Goal: Information Seeking & Learning: Find specific fact

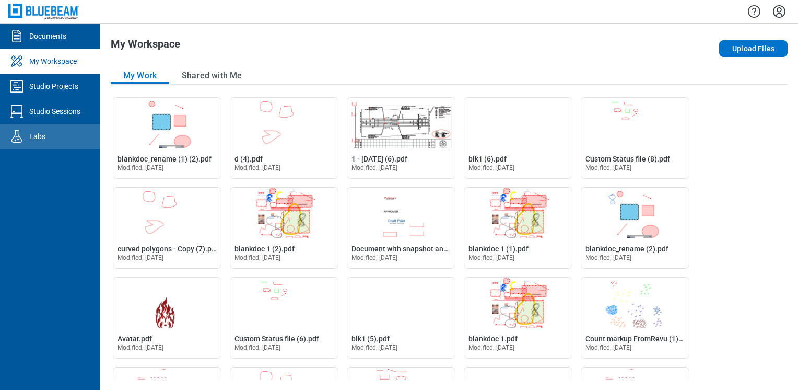
click at [56, 130] on link "Labs" at bounding box center [50, 136] width 100 height 25
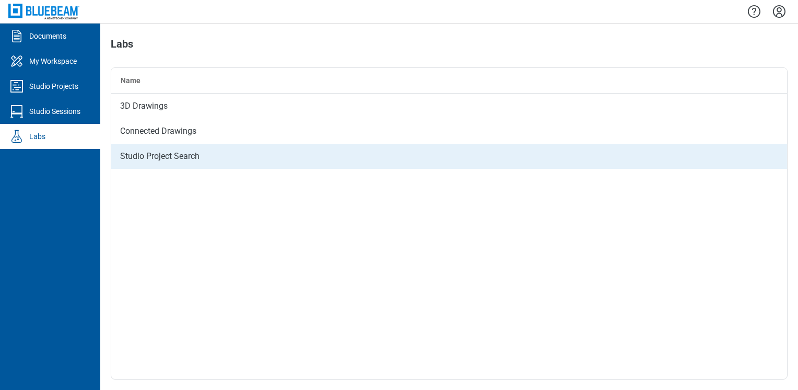
click at [169, 155] on div "Studio Project Search" at bounding box center [449, 156] width 676 height 25
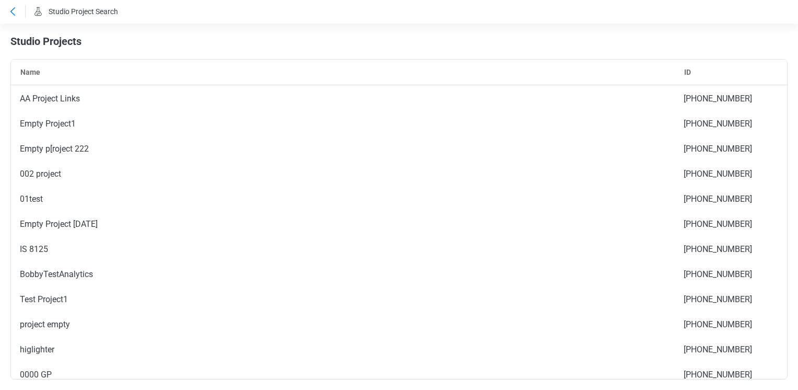
scroll to position [4671, 0]
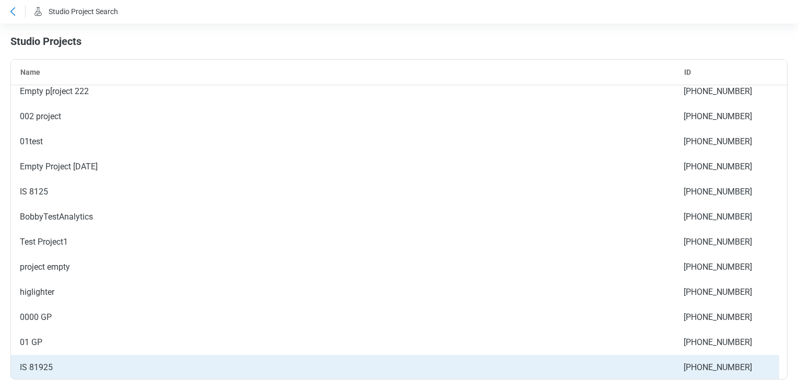
click at [90, 373] on div "IS 81925" at bounding box center [343, 367] width 664 height 25
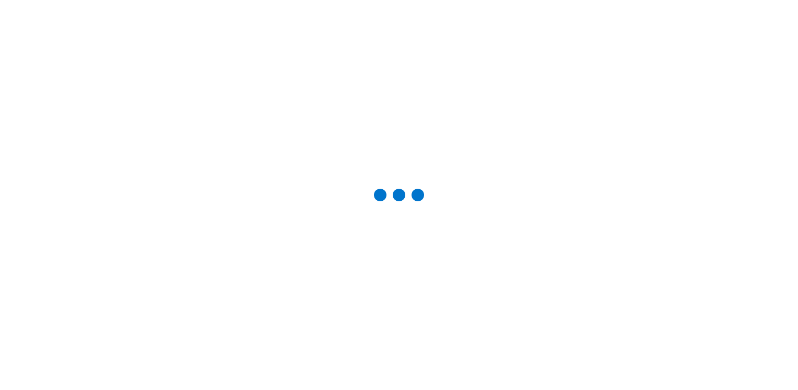
click at [90, 373] on div at bounding box center [399, 195] width 798 height 390
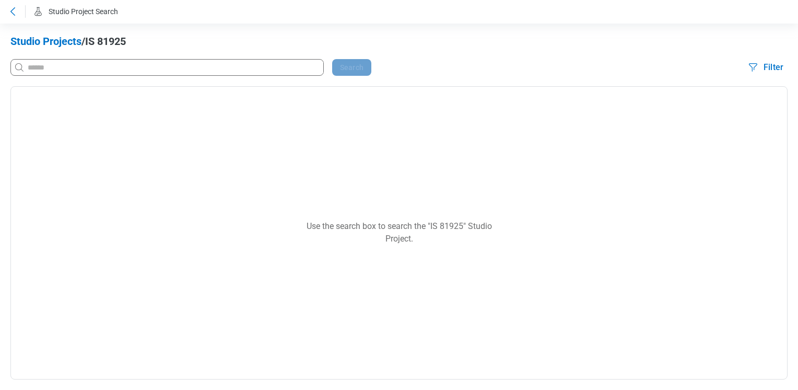
click at [14, 8] on icon at bounding box center [12, 11] width 13 height 13
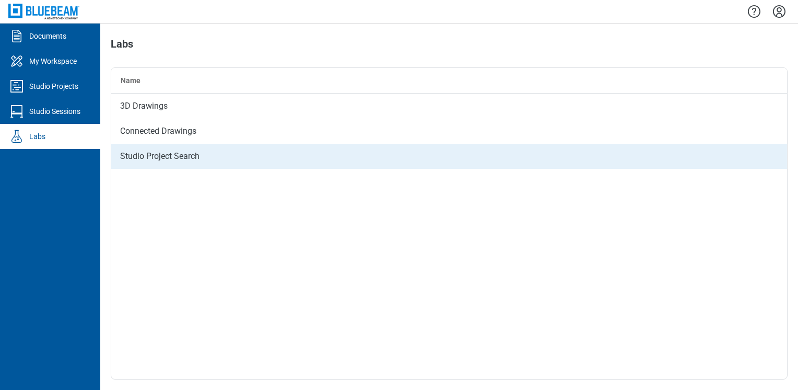
click at [135, 158] on div "Studio Project Search" at bounding box center [449, 156] width 676 height 25
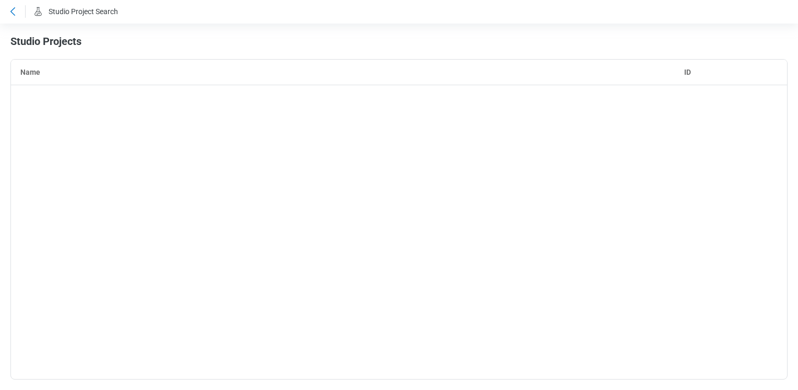
scroll to position [4671, 0]
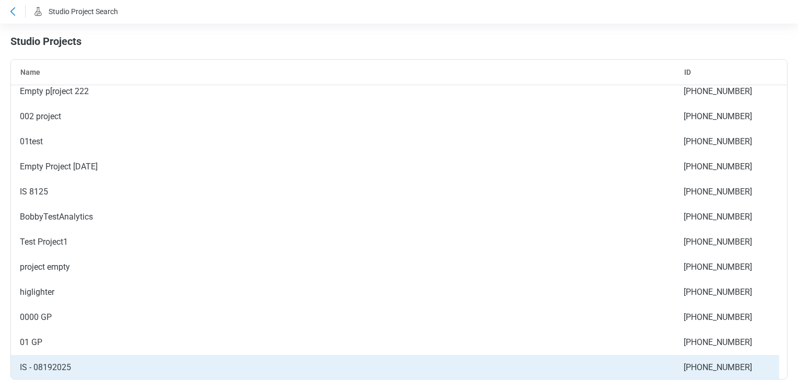
click at [34, 362] on div "IS - 08192025" at bounding box center [343, 367] width 664 height 25
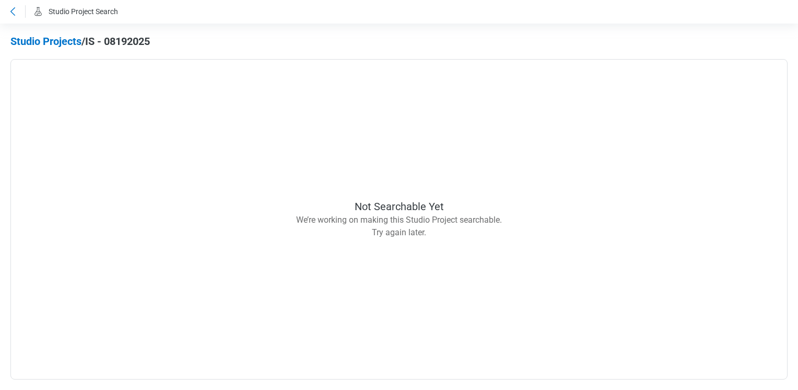
click at [13, 9] on icon at bounding box center [12, 11] width 5 height 8
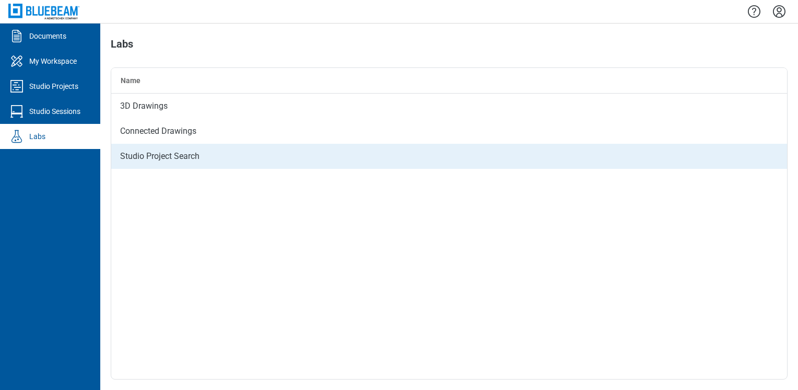
click at [139, 150] on div "Studio Project Search" at bounding box center [449, 156] width 676 height 25
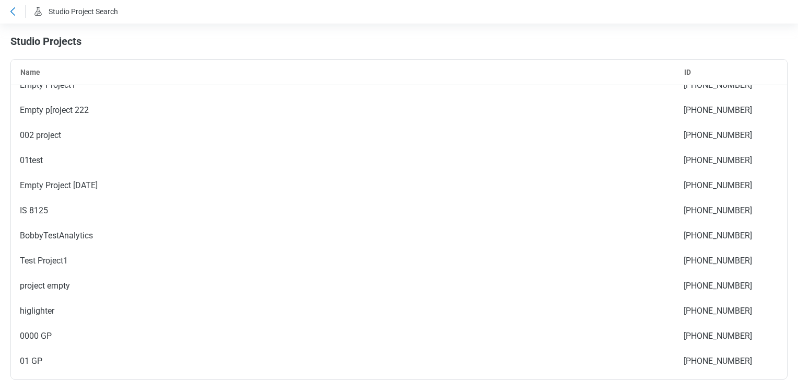
scroll to position [4671, 0]
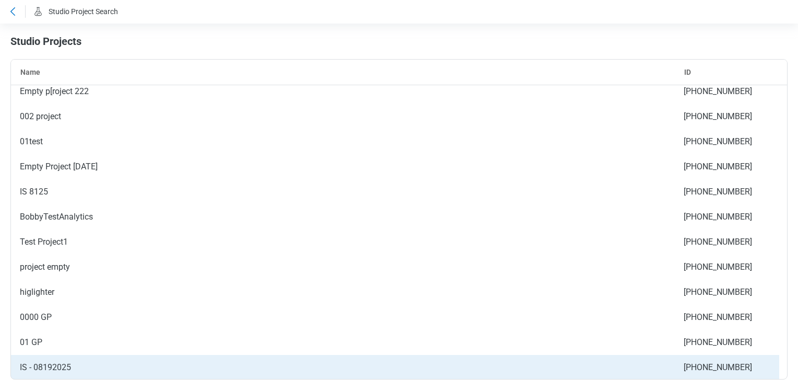
click at [121, 368] on div "IS - 08192025" at bounding box center [343, 367] width 664 height 25
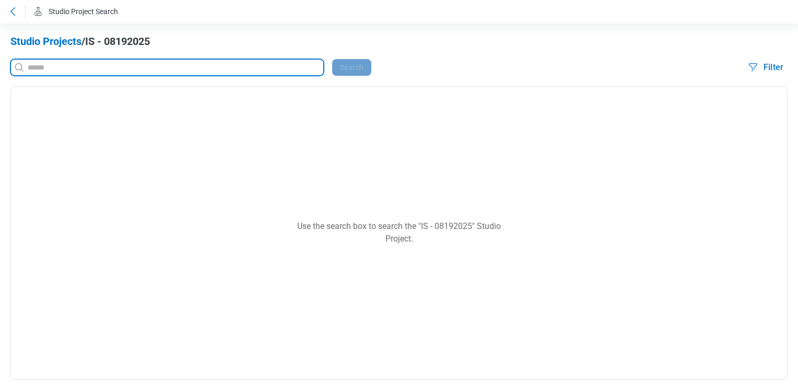
click at [100, 67] on input at bounding box center [175, 67] width 298 height 11
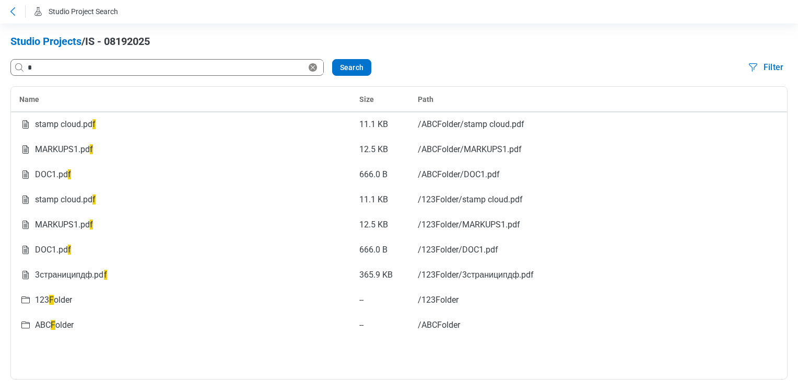
drag, startPoint x: 115, startPoint y: 73, endPoint x: 28, endPoint y: 72, distance: 86.8
click at [28, 72] on div "*" at bounding box center [167, 67] width 312 height 17
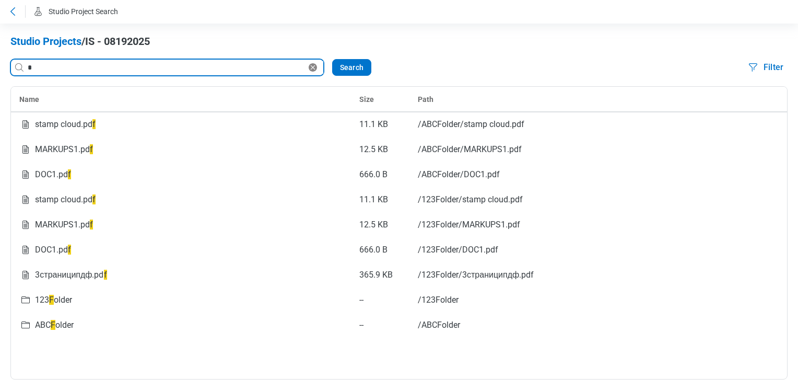
click at [36, 63] on input "*" at bounding box center [166, 67] width 281 height 11
type input "*"
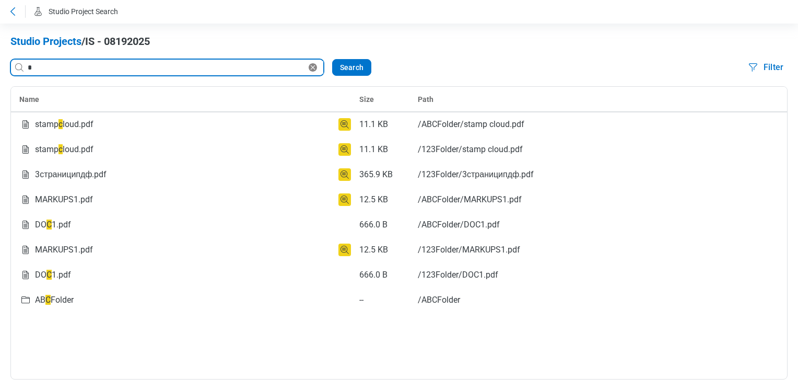
click at [67, 68] on input "*" at bounding box center [166, 67] width 281 height 11
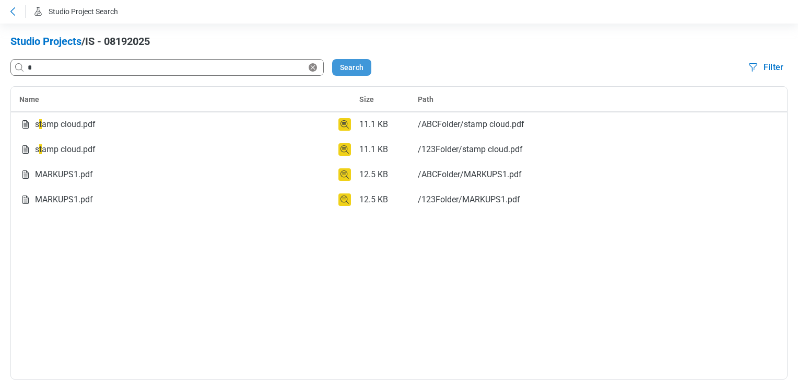
click at [350, 67] on button "Search" at bounding box center [351, 67] width 39 height 17
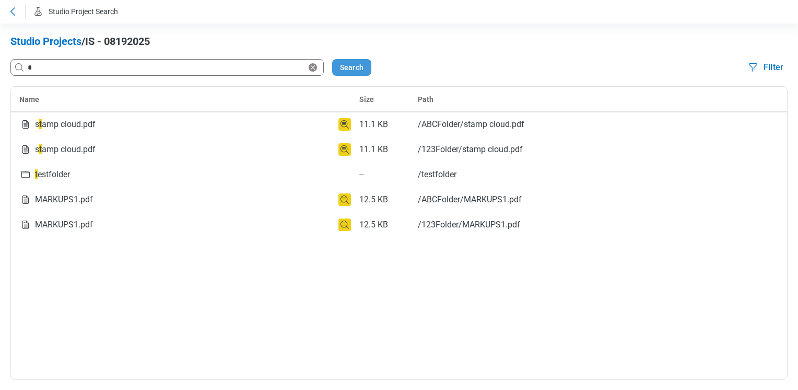
click at [355, 71] on button "Search" at bounding box center [351, 67] width 39 height 17
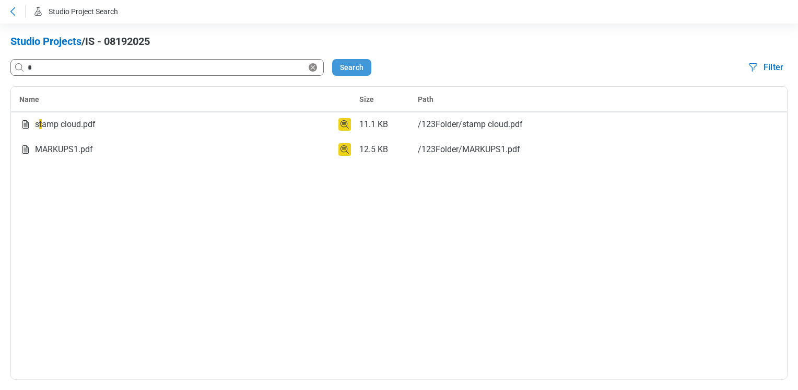
click at [355, 71] on button "Search" at bounding box center [351, 67] width 39 height 17
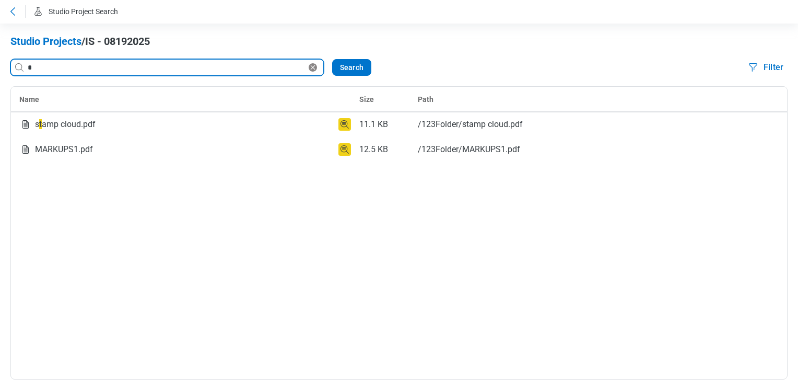
click at [65, 67] on input "*" at bounding box center [166, 67] width 281 height 11
type input "*"
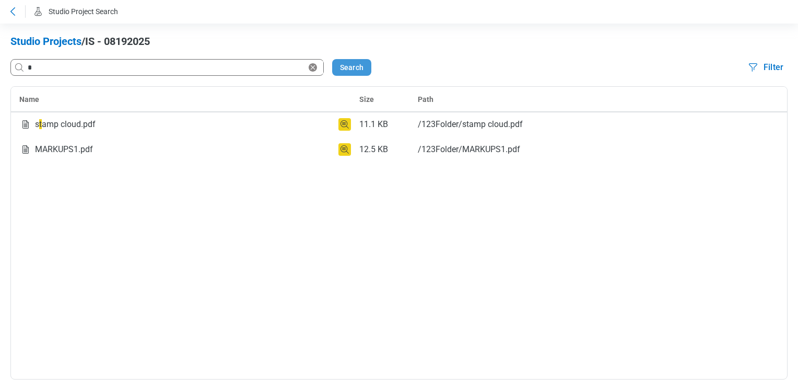
click at [338, 65] on button "Search" at bounding box center [351, 67] width 39 height 17
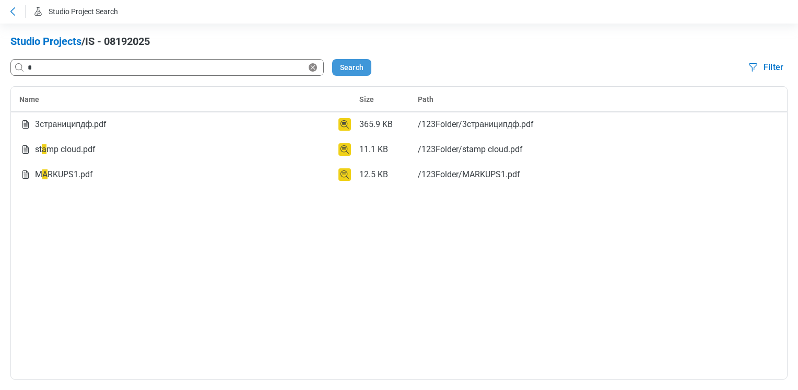
click at [338, 65] on button "Search" at bounding box center [351, 67] width 39 height 17
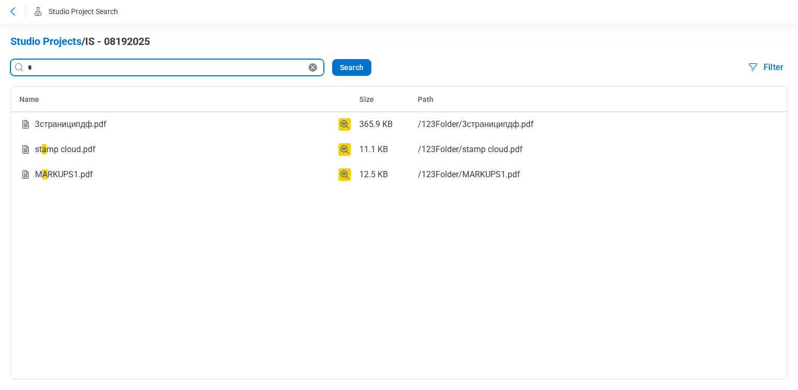
click at [49, 69] on input "*" at bounding box center [166, 67] width 281 height 11
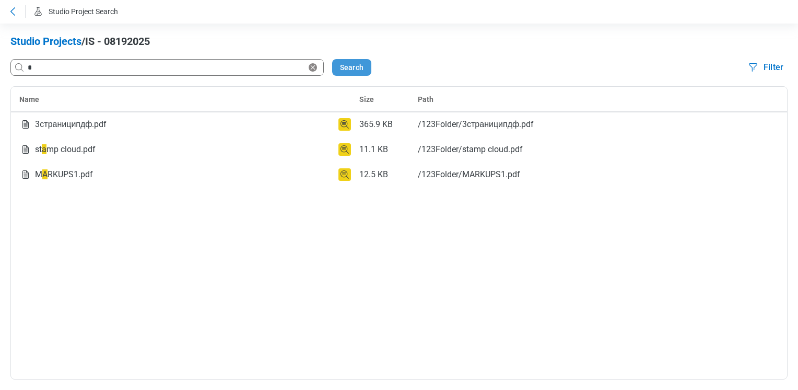
click at [347, 72] on button "Search" at bounding box center [351, 67] width 39 height 17
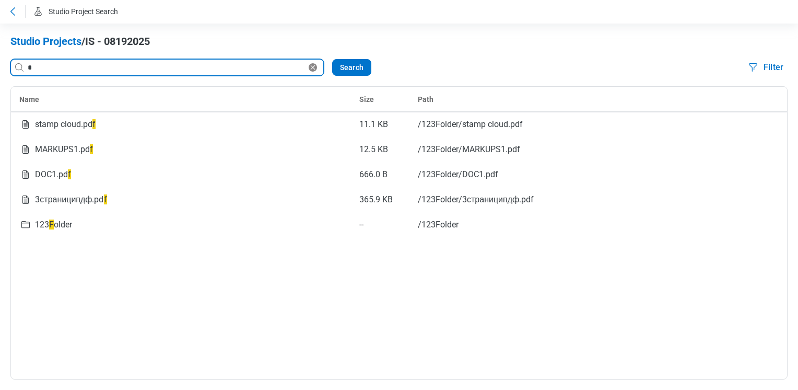
click at [67, 67] on input "*" at bounding box center [166, 67] width 281 height 11
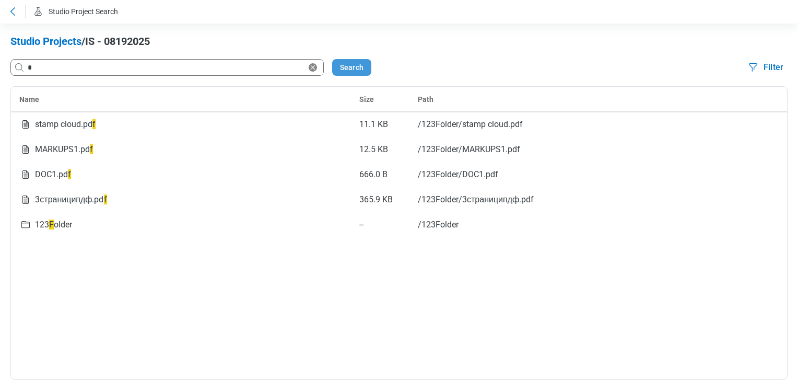
click at [365, 64] on button "Search" at bounding box center [351, 67] width 39 height 17
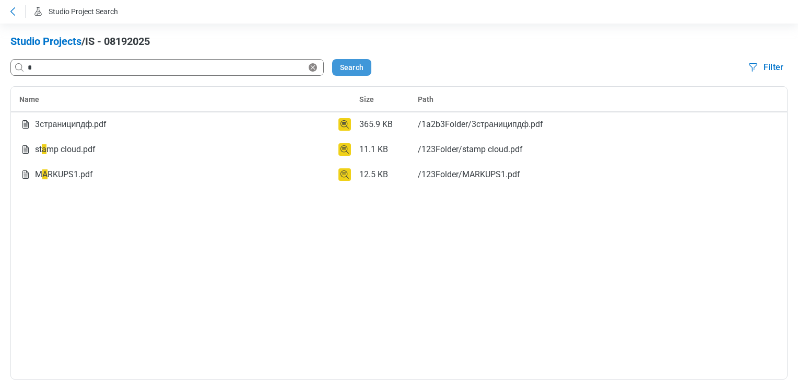
click at [365, 64] on button "Search" at bounding box center [351, 67] width 39 height 17
click at [359, 65] on button "Search" at bounding box center [351, 67] width 39 height 17
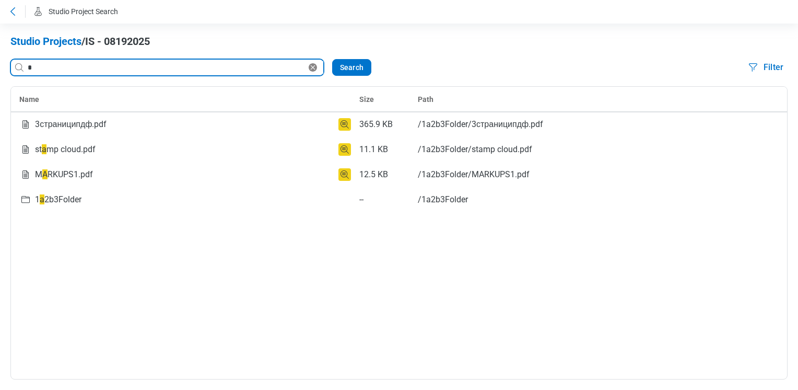
click at [57, 72] on input "*" at bounding box center [166, 67] width 281 height 11
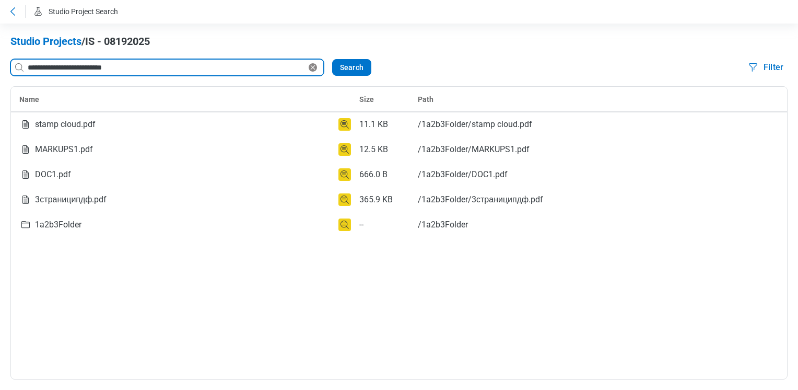
click at [118, 69] on input "**********" at bounding box center [166, 67] width 281 height 11
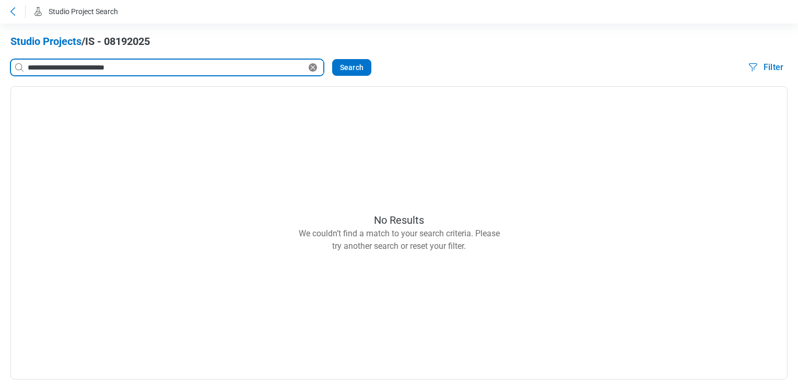
click at [126, 65] on input "**********" at bounding box center [166, 67] width 281 height 11
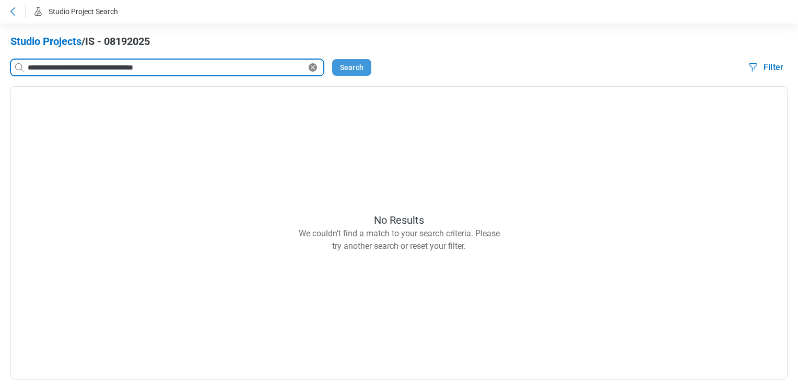
type input "**********"
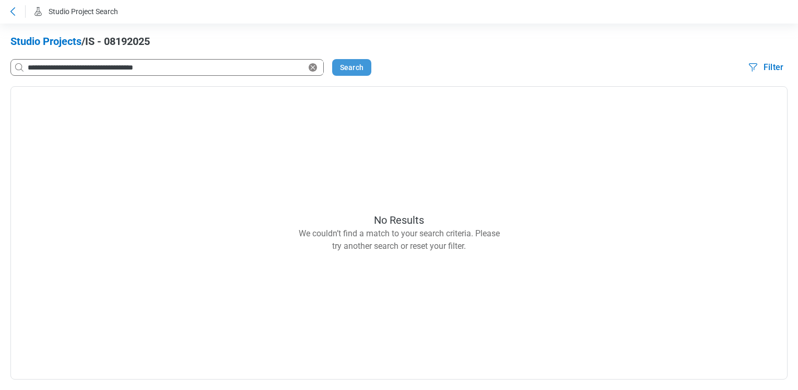
click at [350, 71] on button "Search" at bounding box center [351, 67] width 39 height 17
